Goal: Information Seeking & Learning: Learn about a topic

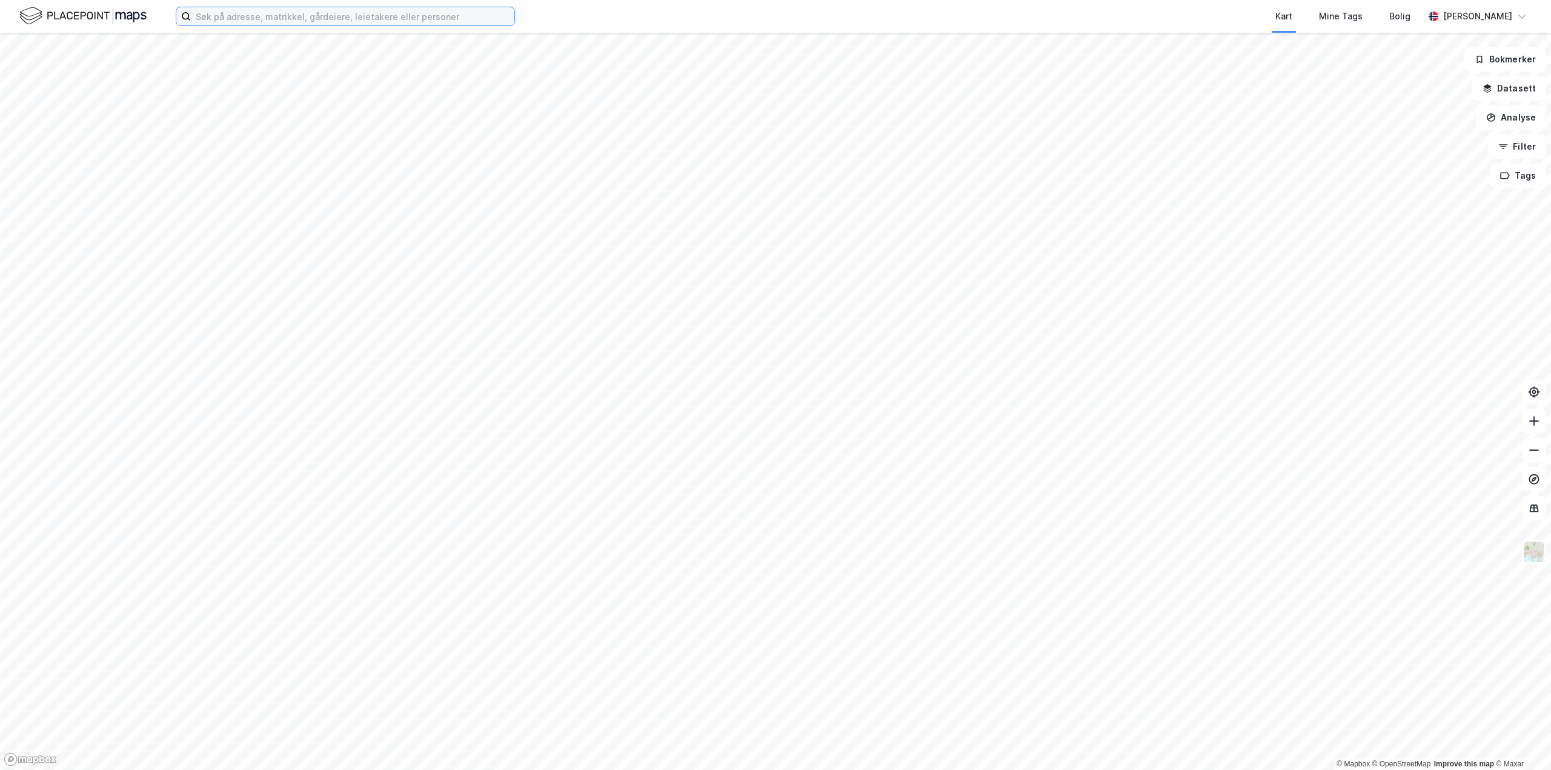
click at [318, 15] on input at bounding box center [352, 16] width 323 height 18
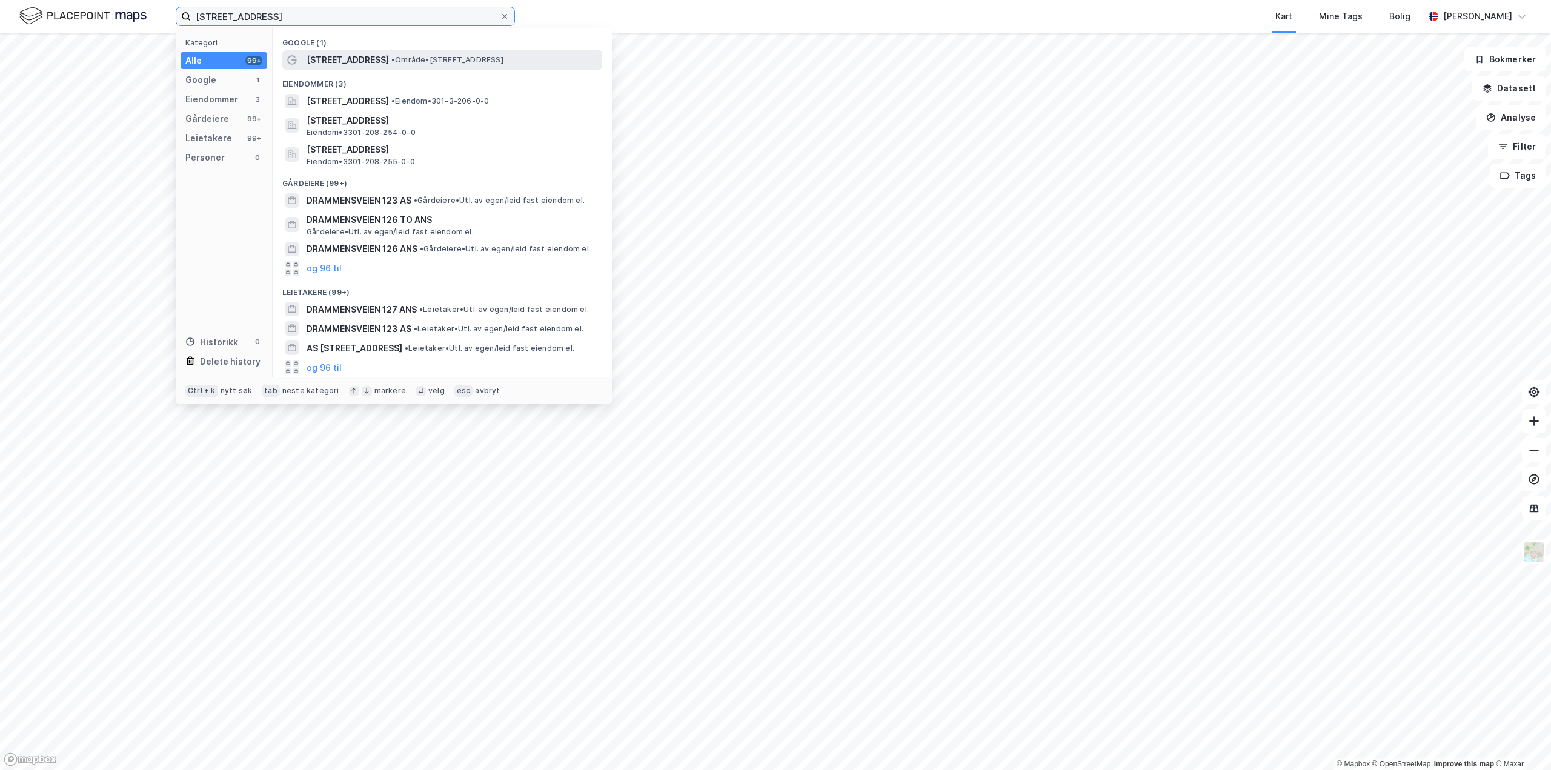
type input "[STREET_ADDRESS]"
click at [356, 53] on span "[STREET_ADDRESS]" at bounding box center [347, 60] width 82 height 15
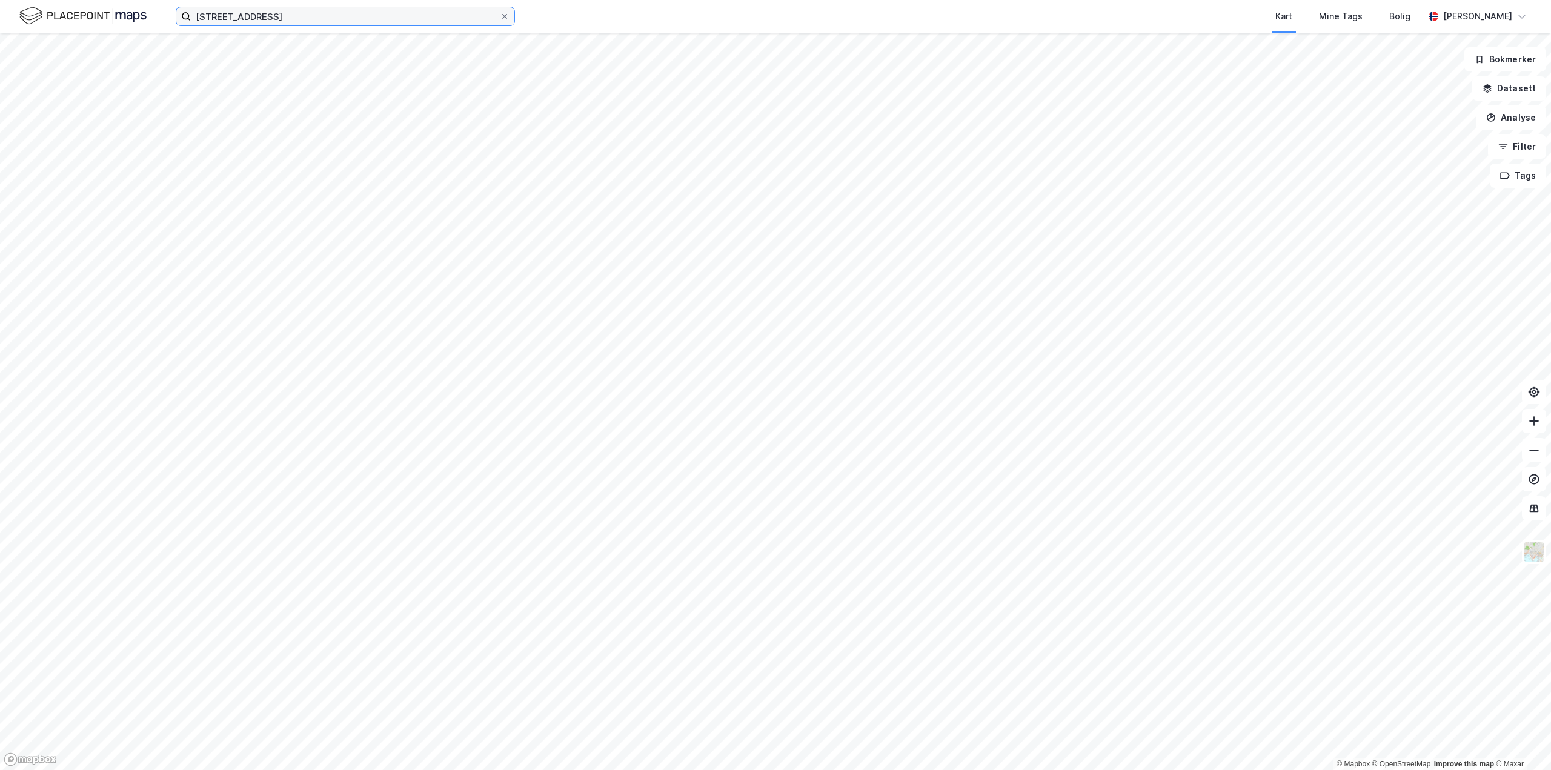
click at [337, 21] on input "[STREET_ADDRESS]" at bounding box center [345, 16] width 309 height 18
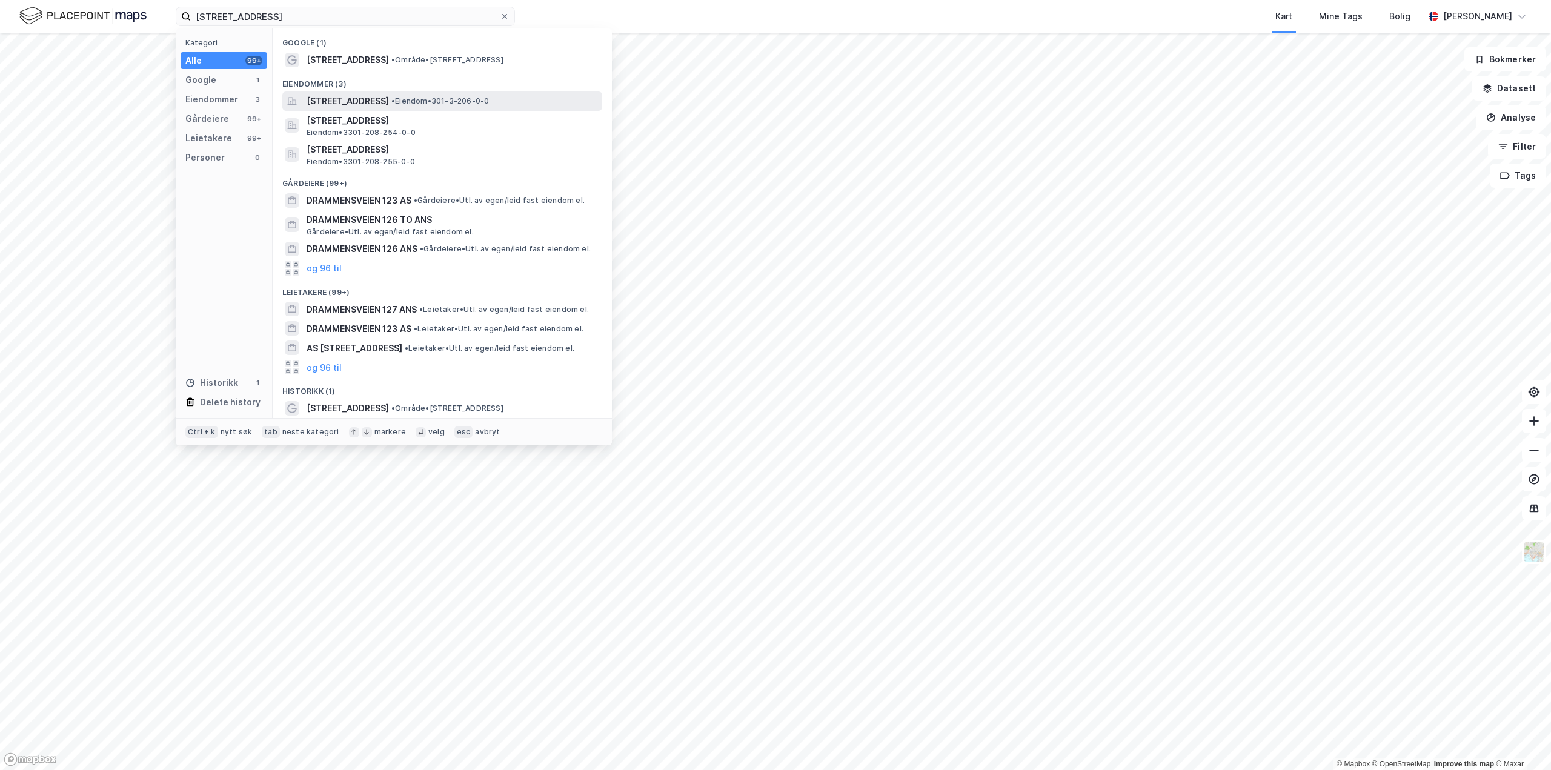
click at [389, 101] on span "[STREET_ADDRESS]" at bounding box center [347, 101] width 82 height 15
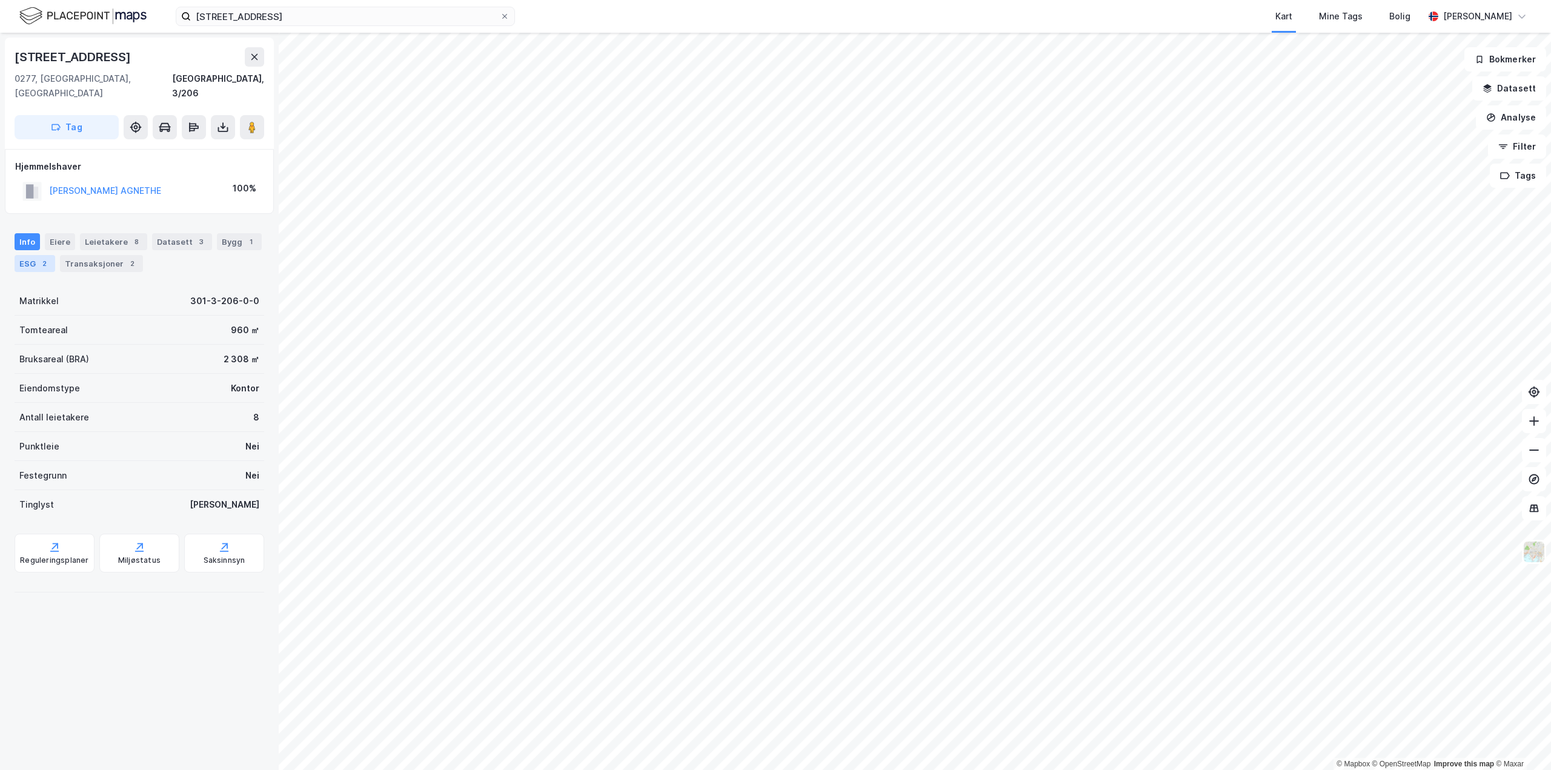
click at [39, 257] on div "2" at bounding box center [44, 263] width 12 height 12
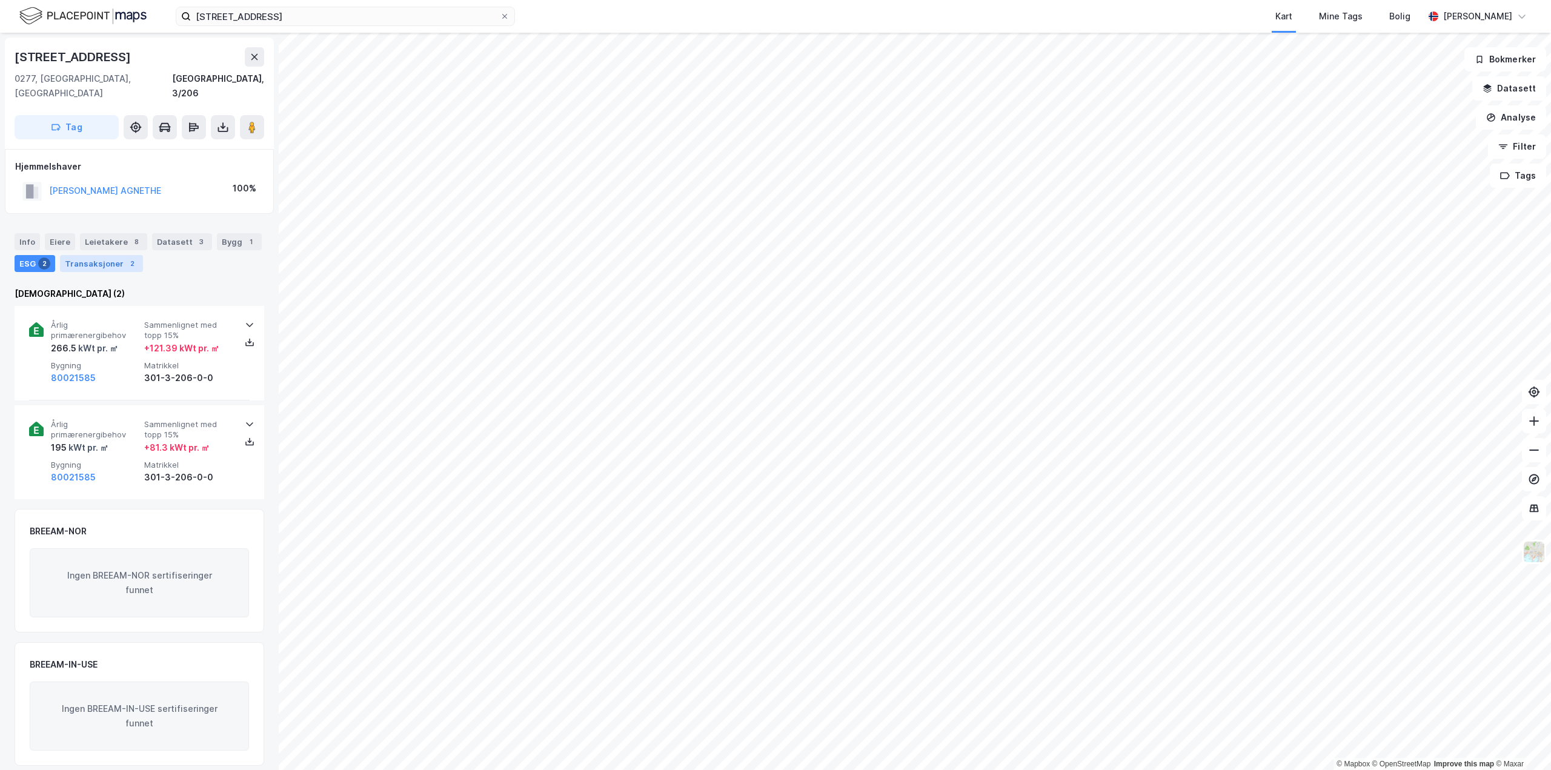
click at [121, 255] on div "Transaksjoner 2" at bounding box center [101, 263] width 83 height 17
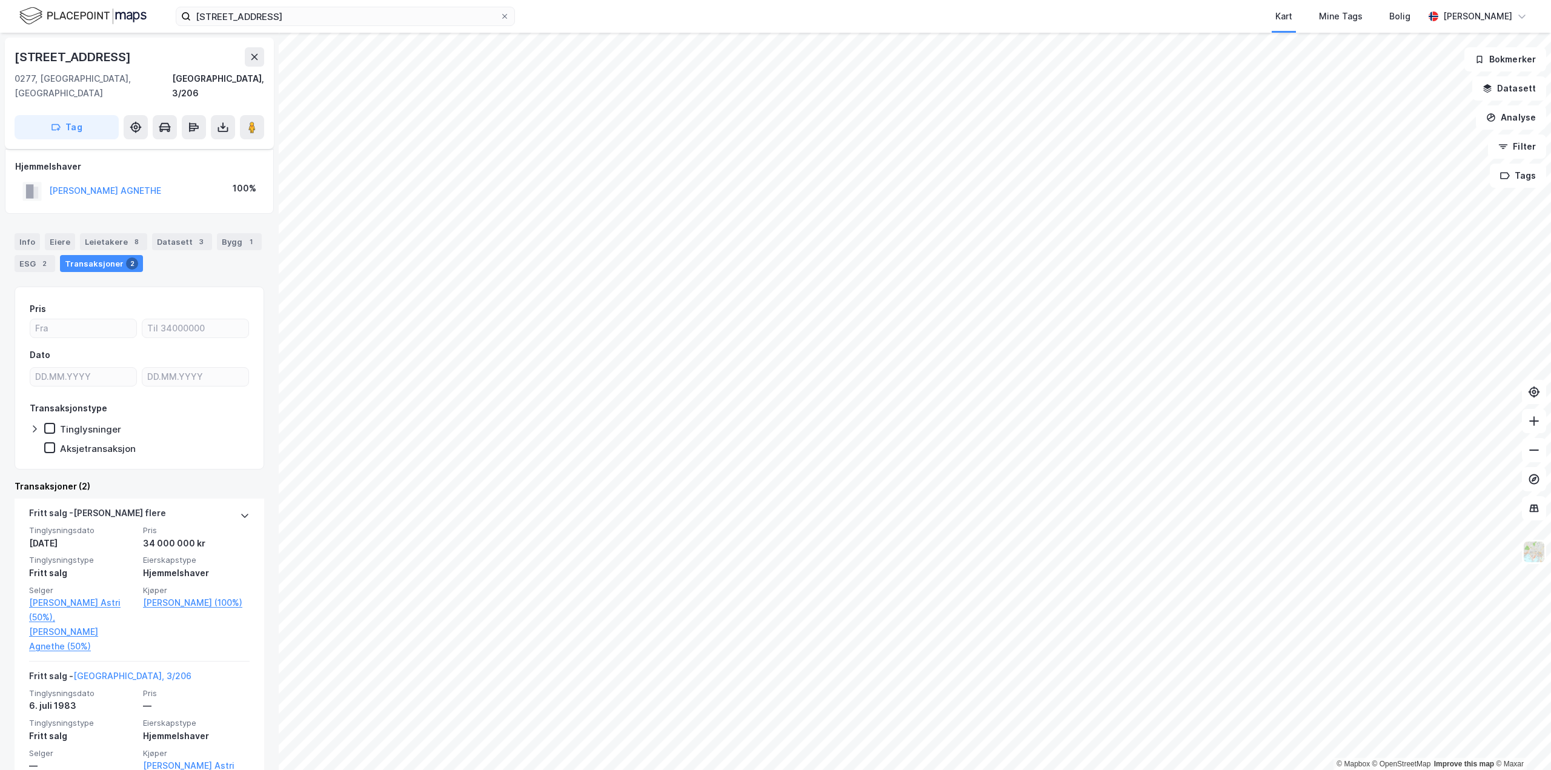
scroll to position [54, 0]
click at [32, 233] on div "Info" at bounding box center [27, 241] width 25 height 17
